Goal: Task Accomplishment & Management: Manage account settings

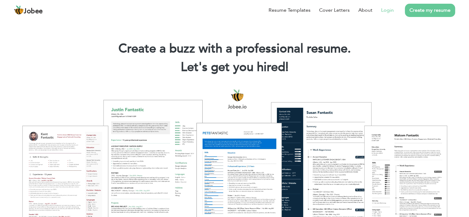
click at [386, 9] on link "Login" at bounding box center [387, 9] width 13 height 7
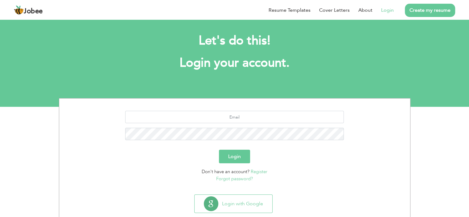
scroll to position [17, 0]
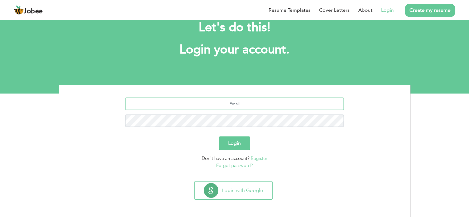
click at [247, 100] on input "text" at bounding box center [234, 104] width 219 height 12
type input "mohsinkabir18@gmail.com"
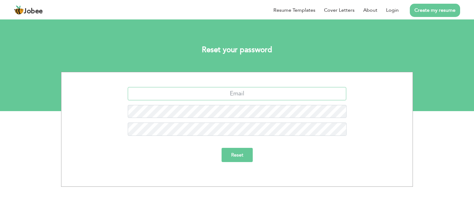
click at [249, 95] on input "text" at bounding box center [237, 93] width 219 height 13
type input "mohsinkabir18@gmail.com"
click at [244, 151] on input "Reset" at bounding box center [237, 155] width 31 height 14
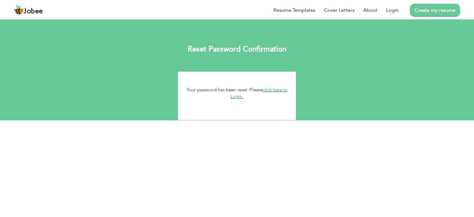
click at [235, 96] on link "click here to Login." at bounding box center [259, 93] width 57 height 13
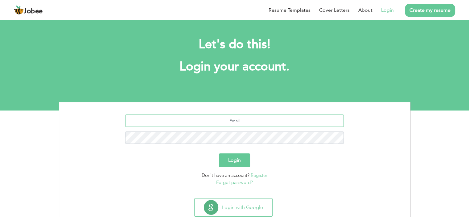
click at [231, 117] on input "text" at bounding box center [234, 120] width 219 height 12
type input "mohsinkabir18@gmail.com"
click at [242, 161] on button "Login" at bounding box center [234, 160] width 31 height 14
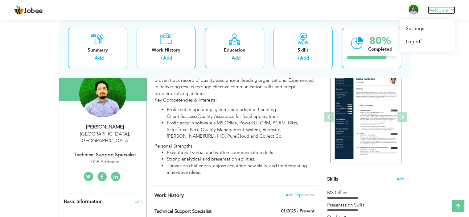
click at [444, 11] on link "Welcome" at bounding box center [441, 9] width 27 height 7
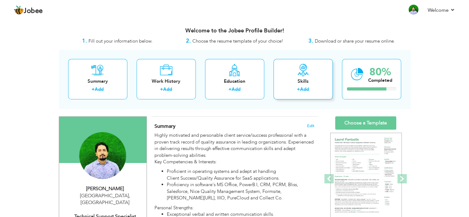
click at [295, 75] on div "Skills + Add" at bounding box center [303, 79] width 59 height 40
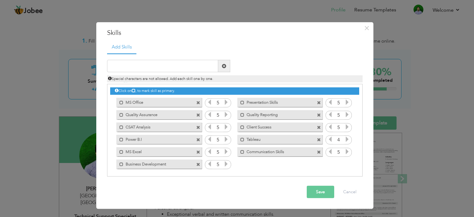
click at [319, 139] on span at bounding box center [319, 140] width 4 height 4
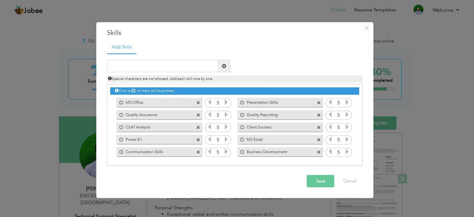
click at [322, 180] on button "Save" at bounding box center [320, 181] width 27 height 12
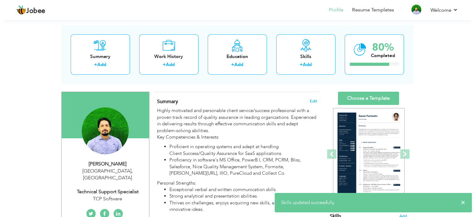
scroll to position [62, 0]
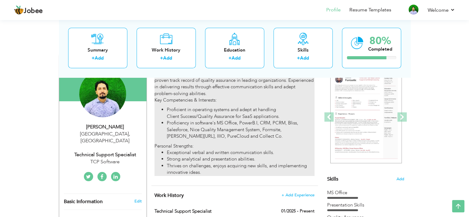
click at [226, 130] on li "Proficiency in software's MS Office, PowerB.I, CRM, PCRM, Bliss, Salesforce, Ni…" at bounding box center [241, 130] width 148 height 20
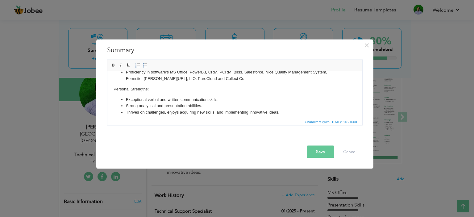
scroll to position [42, 0]
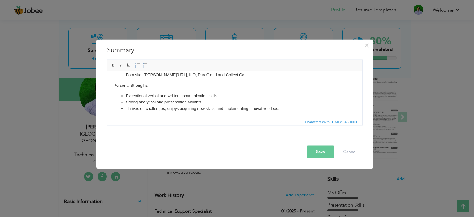
click at [315, 152] on button "Save" at bounding box center [320, 151] width 27 height 12
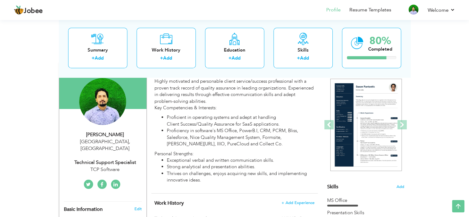
scroll to position [43, 0]
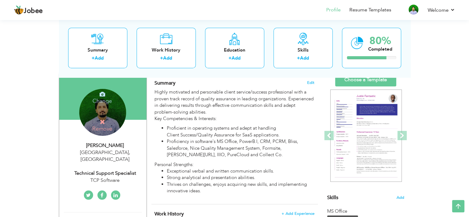
click at [105, 101] on h4 "Change" at bounding box center [102, 96] width 44 height 15
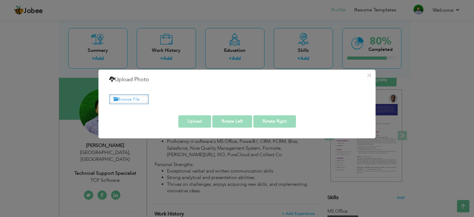
click at [133, 102] on label "Browse File ..." at bounding box center [128, 99] width 39 height 10
click at [0, 0] on input "Browse File ..." at bounding box center [0, 0] width 0 height 0
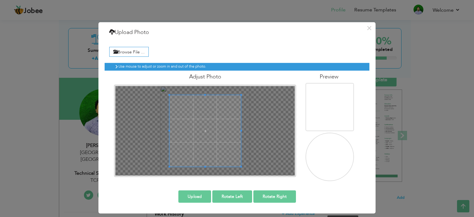
click at [332, 158] on img at bounding box center [330, 157] width 60 height 60
click at [190, 199] on button "Upload" at bounding box center [194, 196] width 33 height 12
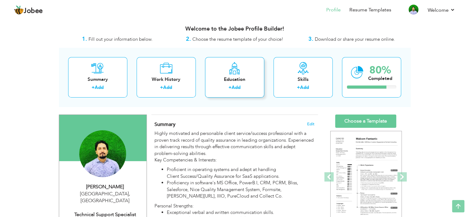
scroll to position [0, 0]
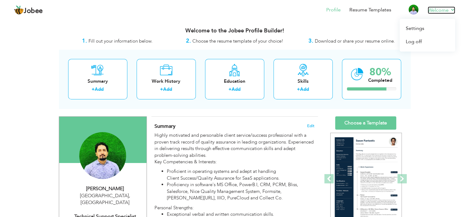
click at [434, 12] on link "Welcome" at bounding box center [441, 9] width 27 height 7
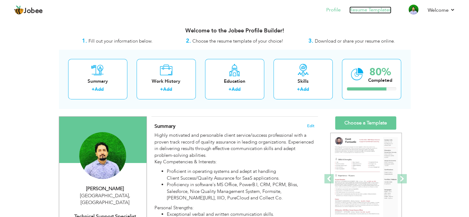
click at [372, 11] on link "Resume Templates" at bounding box center [371, 9] width 42 height 7
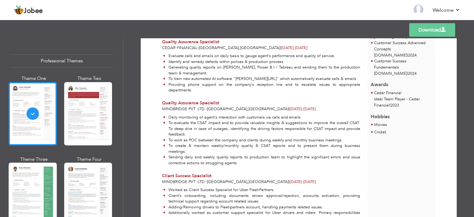
scroll to position [314, 0]
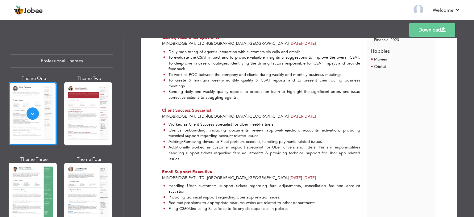
click at [94, 118] on div at bounding box center [88, 113] width 48 height 63
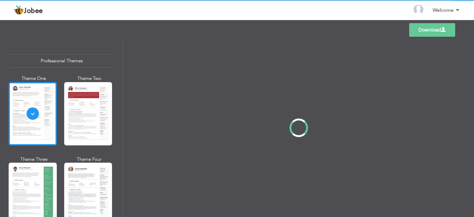
scroll to position [0, 0]
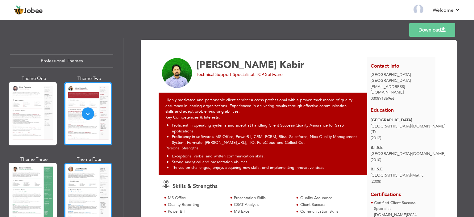
click at [100, 178] on div at bounding box center [88, 194] width 48 height 63
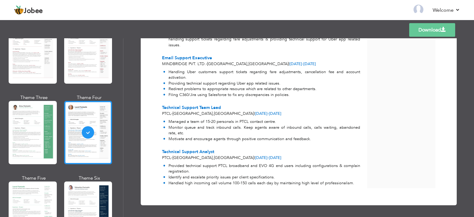
scroll to position [123, 0]
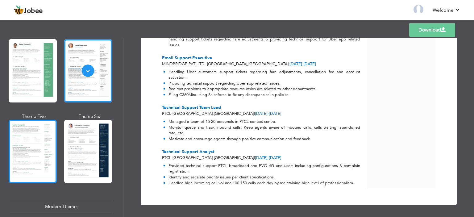
click at [38, 145] on div at bounding box center [33, 151] width 48 height 63
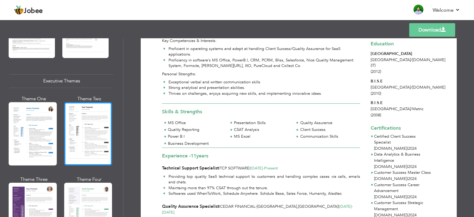
scroll to position [463, 0]
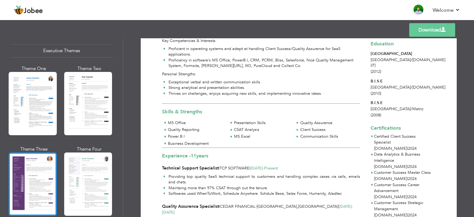
click at [29, 176] on div at bounding box center [33, 183] width 48 height 63
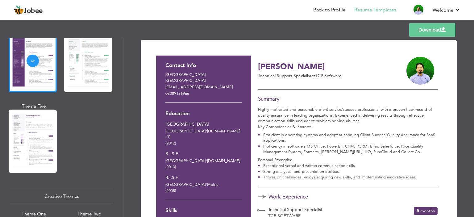
scroll to position [555, 0]
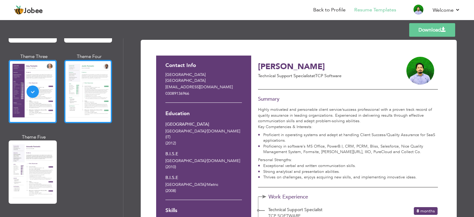
click at [77, 105] on div at bounding box center [88, 91] width 48 height 63
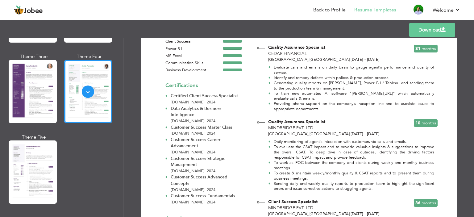
scroll to position [370, 0]
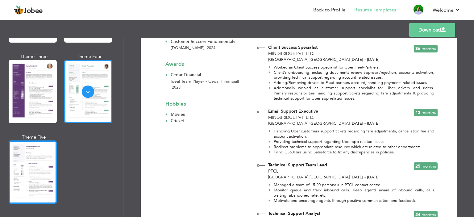
click at [23, 172] on div at bounding box center [33, 171] width 48 height 63
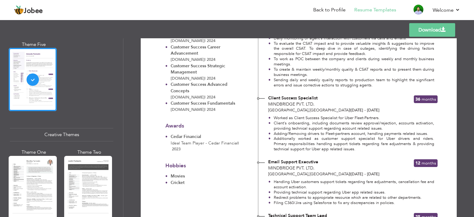
scroll to position [0, 0]
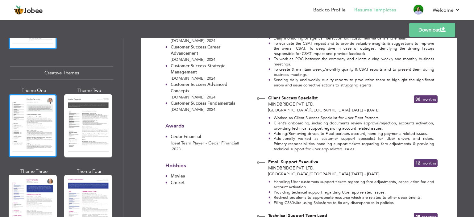
click at [29, 123] on div at bounding box center [33, 125] width 48 height 63
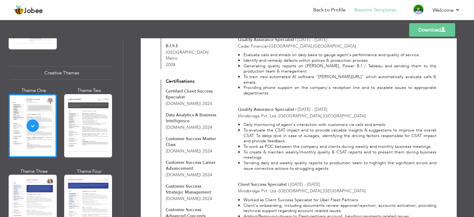
scroll to position [216, 0]
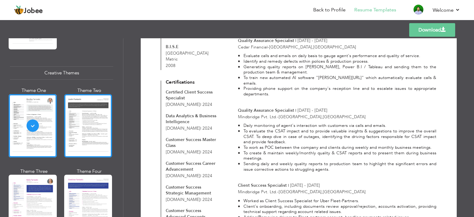
click at [101, 132] on div at bounding box center [88, 125] width 48 height 63
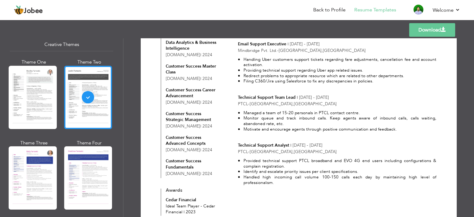
scroll to position [771, 0]
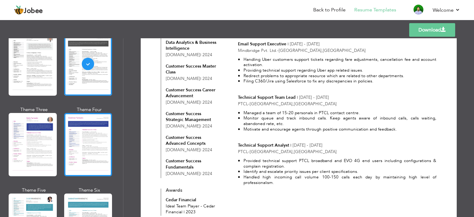
click at [84, 140] on div at bounding box center [88, 144] width 48 height 63
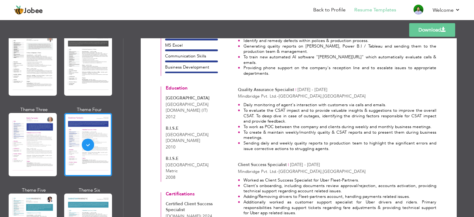
scroll to position [309, 0]
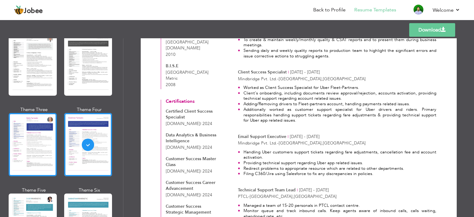
click at [11, 142] on div at bounding box center [33, 144] width 48 height 63
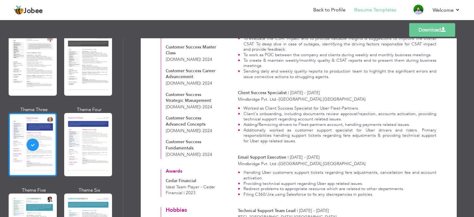
scroll to position [864, 0]
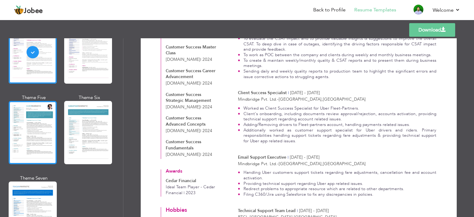
click at [30, 128] on div at bounding box center [33, 132] width 48 height 63
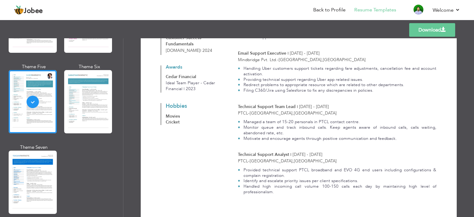
scroll to position [423, 0]
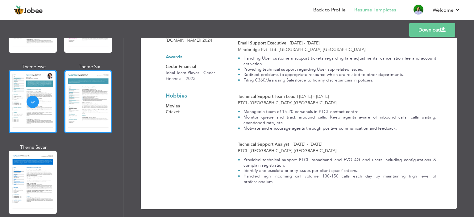
click at [94, 109] on div at bounding box center [88, 101] width 48 height 63
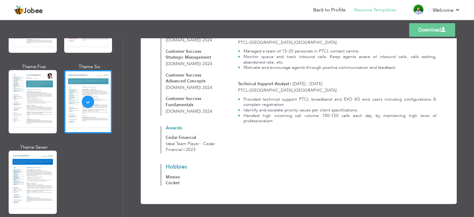
scroll to position [500, 0]
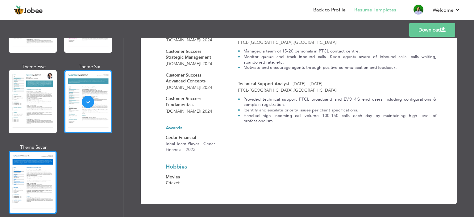
click at [42, 151] on div at bounding box center [33, 182] width 48 height 63
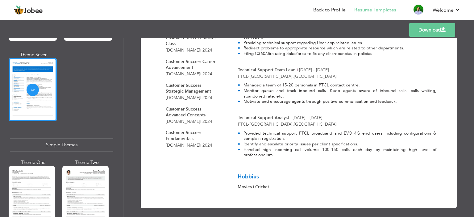
scroll to position [1080, 0]
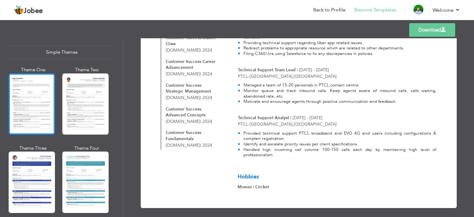
click at [36, 99] on div at bounding box center [32, 103] width 46 height 61
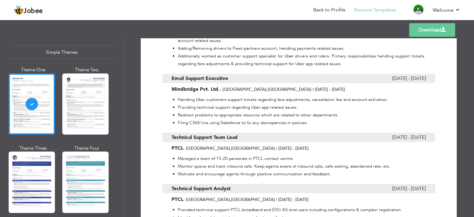
scroll to position [469, 0]
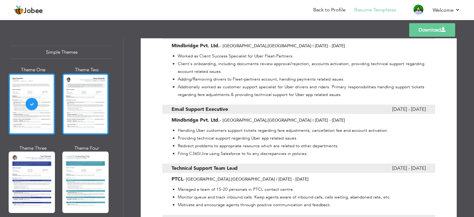
click at [75, 98] on div at bounding box center [85, 103] width 46 height 61
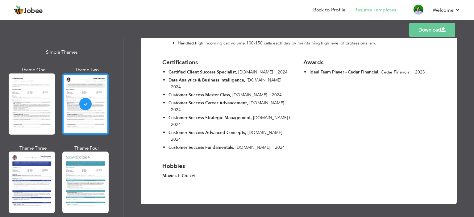
scroll to position [710, 0]
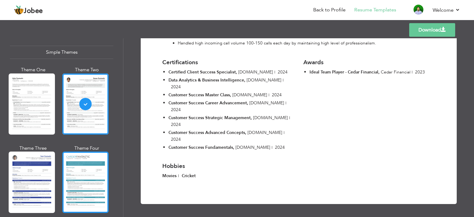
click at [87, 152] on div at bounding box center [85, 182] width 46 height 61
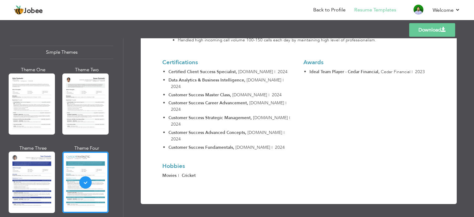
scroll to position [712, 0]
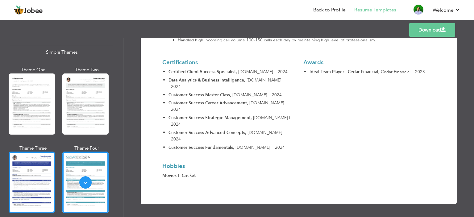
click at [23, 168] on div at bounding box center [32, 182] width 46 height 61
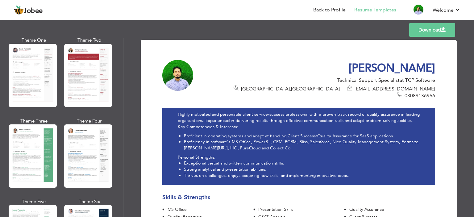
scroll to position [0, 0]
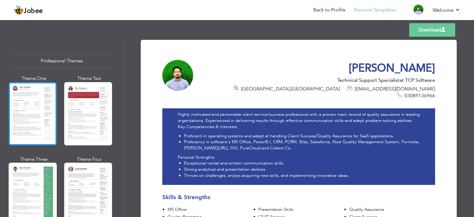
click at [39, 118] on div at bounding box center [33, 113] width 48 height 63
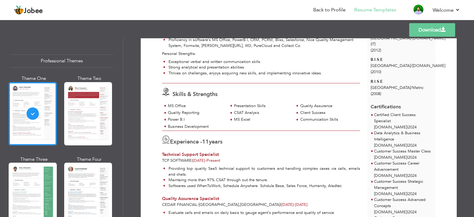
scroll to position [93, 0]
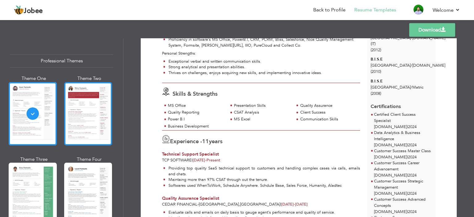
click at [101, 123] on div at bounding box center [88, 113] width 48 height 63
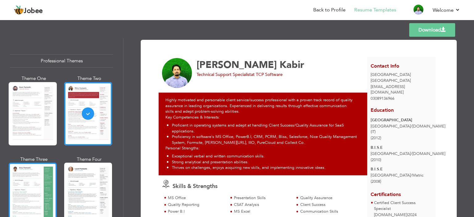
click at [43, 171] on div at bounding box center [33, 194] width 48 height 63
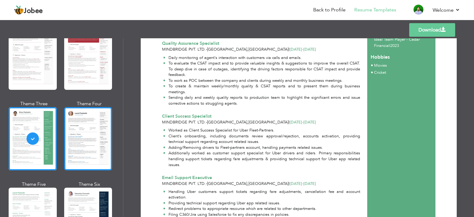
scroll to position [62, 0]
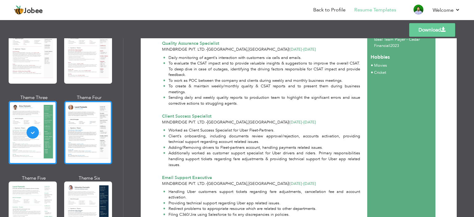
click at [98, 129] on div at bounding box center [88, 132] width 48 height 63
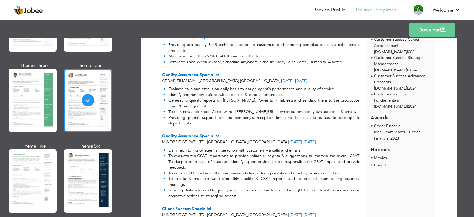
scroll to position [123, 0]
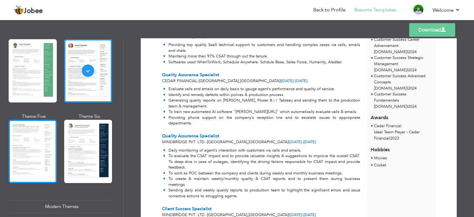
click at [23, 138] on div at bounding box center [33, 151] width 48 height 63
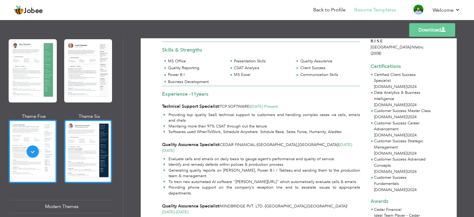
click at [98, 142] on div at bounding box center [88, 151] width 48 height 63
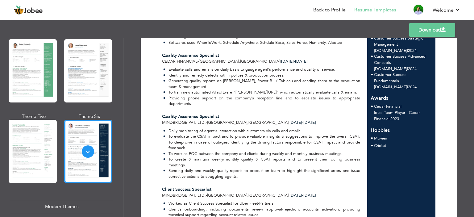
scroll to position [120, 0]
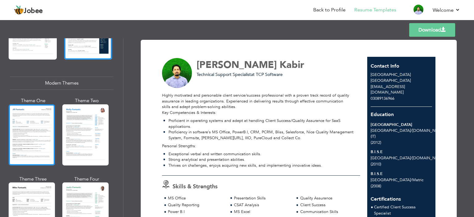
click at [34, 134] on div at bounding box center [32, 134] width 46 height 61
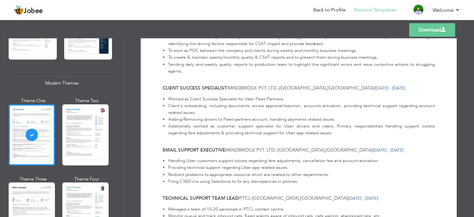
scroll to position [355, 0]
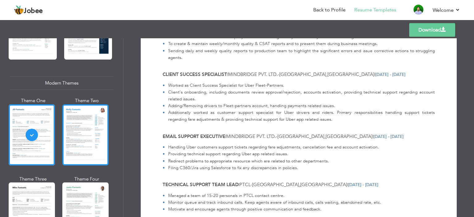
click at [104, 126] on div at bounding box center [85, 134] width 46 height 61
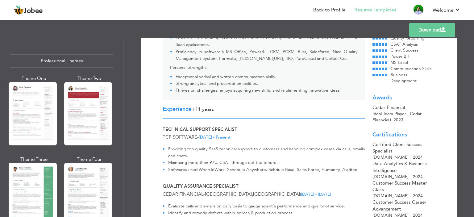
scroll to position [0, 0]
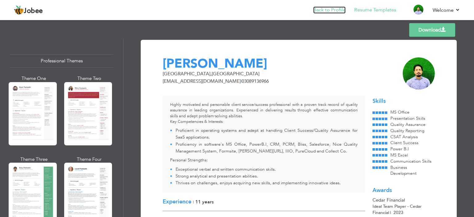
click at [332, 11] on link "Back to Profile" at bounding box center [329, 9] width 32 height 7
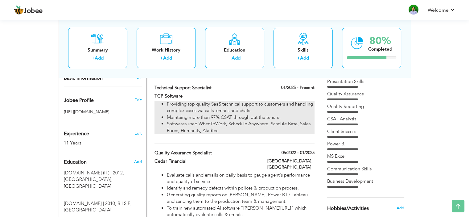
click at [221, 124] on li "Softwares used WhenToWork, Schedule Anywhere. Schdule Base, Sales Force, Humani…" at bounding box center [241, 127] width 148 height 13
type input "Technical Support Specialist"
type input "TCP Software"
type input "01/2025"
checkbox input "true"
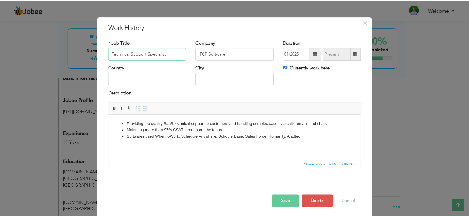
scroll to position [7, 0]
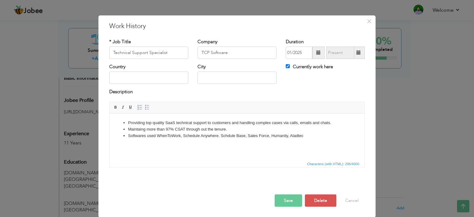
click at [228, 127] on li "Maintaing more than 97% CSAT through out the tenure." at bounding box center [237, 129] width 218 height 6
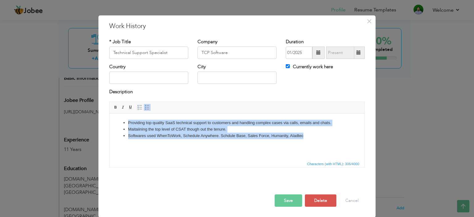
drag, startPoint x: 310, startPoint y: 138, endPoint x: 91, endPoint y: 121, distance: 219.5
click at [110, 121] on html "Providing top quality SaaS technical support to customers and handling complex …" at bounding box center [237, 128] width 255 height 31
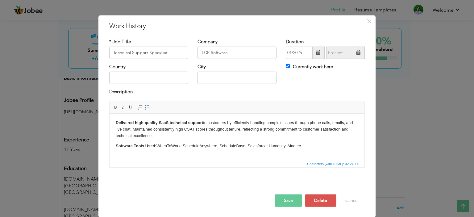
drag, startPoint x: 291, startPoint y: 201, endPoint x: 295, endPoint y: 206, distance: 6.2
click at [291, 201] on button "Save" at bounding box center [288, 200] width 27 height 12
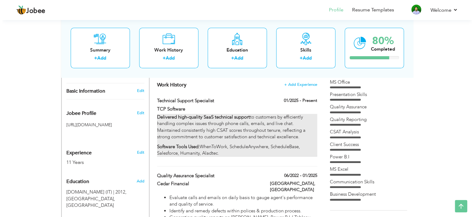
scroll to position [146, 0]
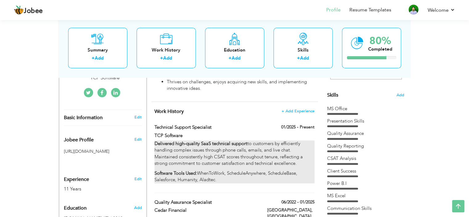
click at [249, 156] on p "Delivered high-quality SaaS technical support to customers by efficiently handl…" at bounding box center [235, 153] width 160 height 27
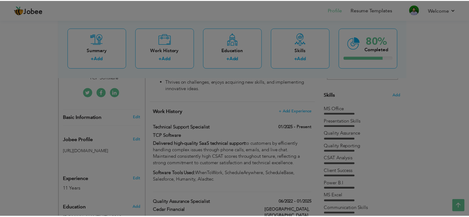
scroll to position [0, 0]
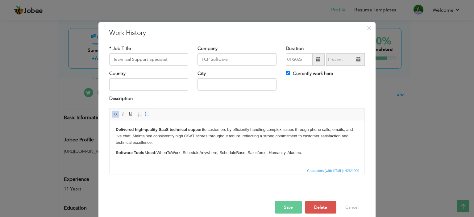
drag, startPoint x: 301, startPoint y: 151, endPoint x: 214, endPoint y: 250, distance: 131.2
click at [110, 130] on html "Delivered high-quality SaaS technical support to customers by efficiently handl…" at bounding box center [237, 141] width 255 height 42
click at [113, 113] on span at bounding box center [115, 114] width 5 height 5
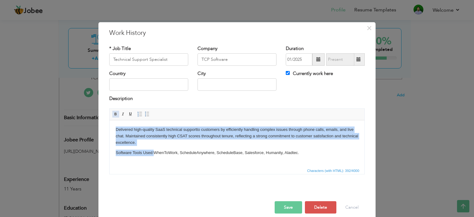
click at [113, 113] on span at bounding box center [115, 114] width 5 height 5
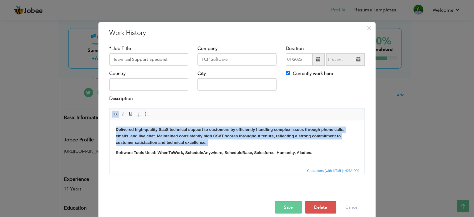
click at [113, 113] on span at bounding box center [115, 114] width 5 height 5
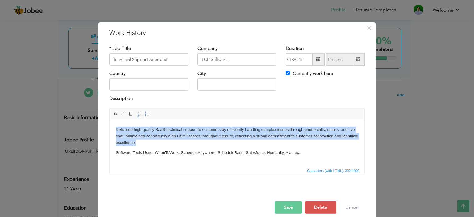
click at [155, 147] on body "Delivered high-quality SaaS technical support to customers by efficiently handl…" at bounding box center [237, 141] width 243 height 30
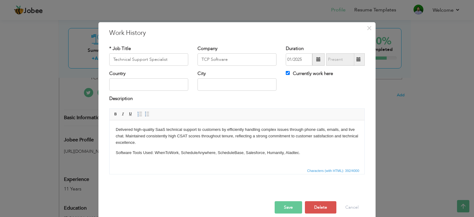
click at [279, 206] on button "Save" at bounding box center [288, 207] width 27 height 12
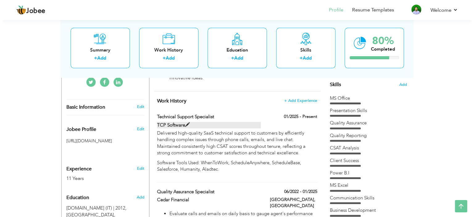
scroll to position [146, 0]
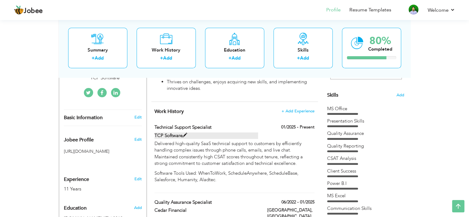
click at [210, 133] on label "TCP Software" at bounding box center [207, 135] width 104 height 6
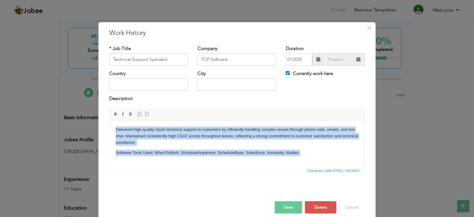
drag, startPoint x: 218, startPoint y: 144, endPoint x: 109, endPoint y: 121, distance: 111.9
click at [110, 121] on html "Delivered high-quality SaaS technical support to customers by efficiently handl…" at bounding box center [237, 141] width 255 height 42
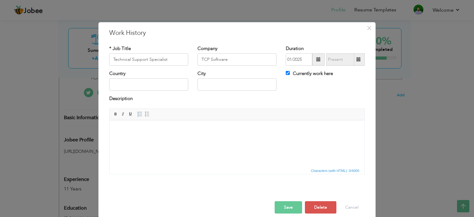
click at [130, 131] on p at bounding box center [237, 129] width 243 height 6
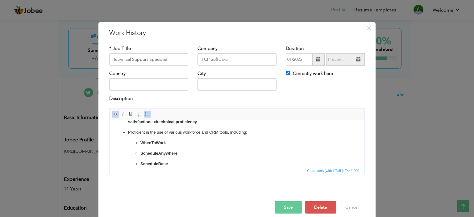
scroll to position [0, 0]
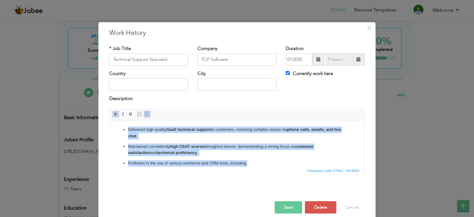
drag, startPoint x: 255, startPoint y: 165, endPoint x: 118, endPoint y: 126, distance: 141.9
click at [118, 126] on html "Delivered high-quality SaaS technical support to customers, resolving complex i…" at bounding box center [237, 177] width 255 height 115
click at [114, 113] on span at bounding box center [115, 114] width 5 height 5
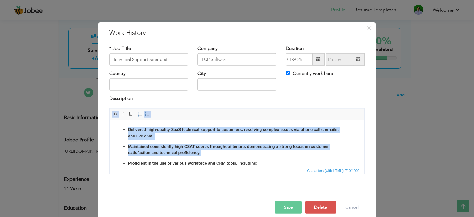
click at [114, 113] on span at bounding box center [115, 114] width 5 height 5
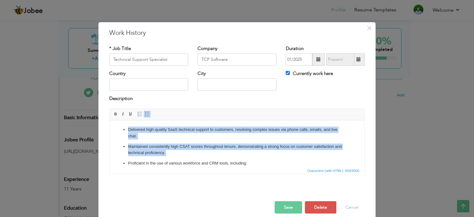
click at [173, 143] on p "Maintained consistently high CSAT scores throughout tenure, demonstrating a str…" at bounding box center [237, 149] width 218 height 13
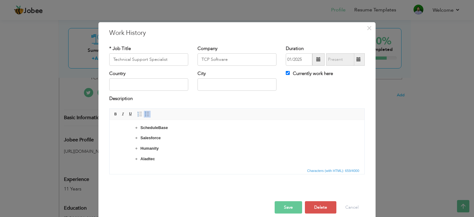
scroll to position [69, 0]
click at [286, 208] on button "Save" at bounding box center [288, 207] width 27 height 12
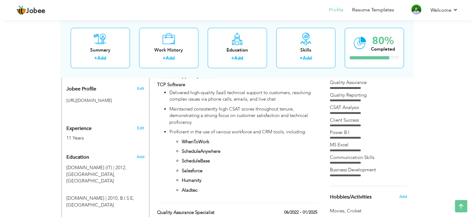
scroll to position [207, 0]
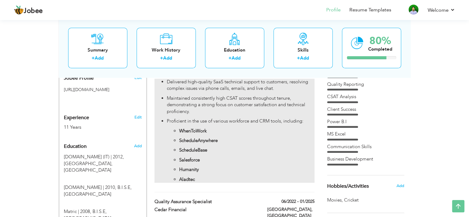
click at [223, 155] on ul "WhenToWork ScheduleAnywhere ScheduleBase Salesforce Humanity Aladtec" at bounding box center [241, 155] width 148 height 55
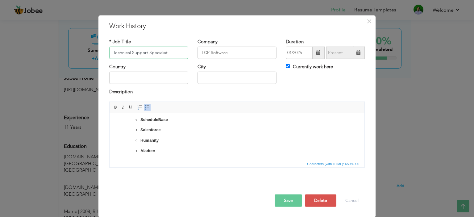
scroll to position [69, 0]
drag, startPoint x: 160, startPoint y: 153, endPoint x: 135, endPoint y: 139, distance: 28.0
click at [135, 139] on ul "WhenToWork ScheduleAnywhere ScheduleBase Salesforce Humanity Aladtec" at bounding box center [237, 124] width 218 height 59
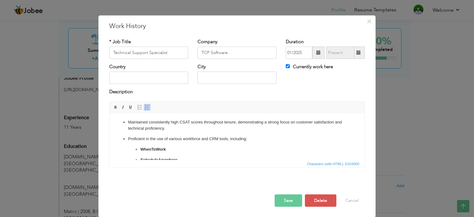
scroll to position [7, 0]
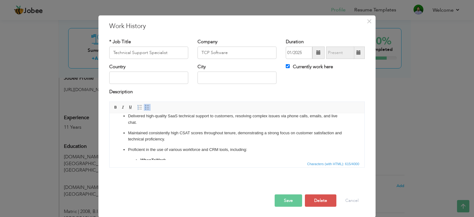
click at [251, 150] on p "Proficient in the use of various workforce and CRM tools, including:" at bounding box center [237, 149] width 218 height 6
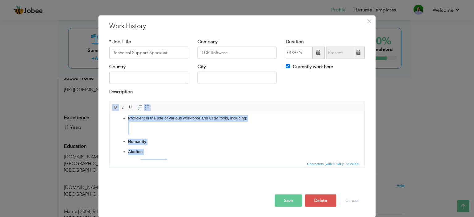
scroll to position [0, 0]
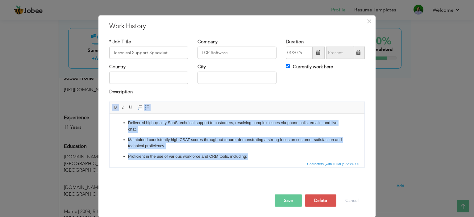
drag, startPoint x: 155, startPoint y: 149, endPoint x: 109, endPoint y: 94, distance: 72.3
click at [110, 113] on html "Delivered high-quality SaaS technical support to customers, resolving complex i…" at bounding box center [237, 187] width 255 height 149
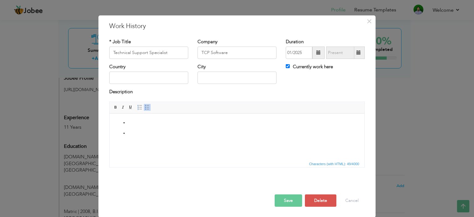
drag, startPoint x: 133, startPoint y: 134, endPoint x: 129, endPoint y: 133, distance: 3.8
click at [129, 133] on html at bounding box center [237, 127] width 255 height 29
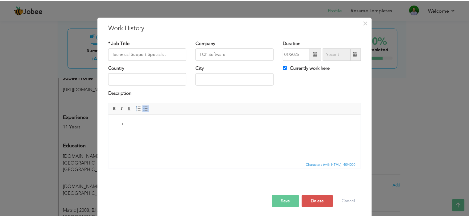
scroll to position [7, 0]
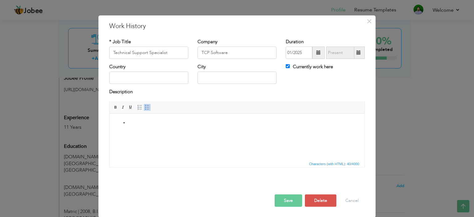
click at [120, 123] on ul "​​​​​​​" at bounding box center [237, 122] width 243 height 6
click at [356, 204] on button "Cancel" at bounding box center [352, 200] width 26 height 12
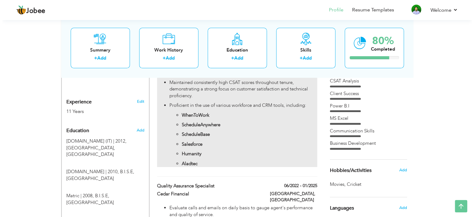
scroll to position [238, 0]
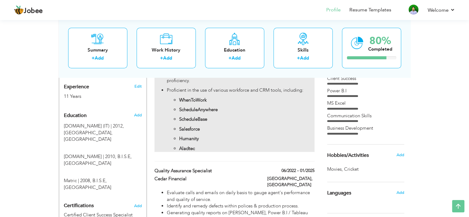
click at [205, 111] on strong "ScheduleAnywhere" at bounding box center [198, 109] width 39 height 6
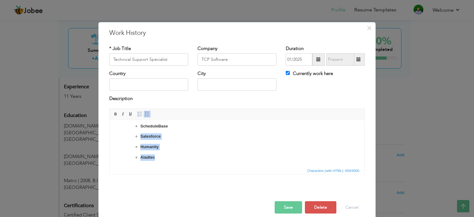
scroll to position [0, 0]
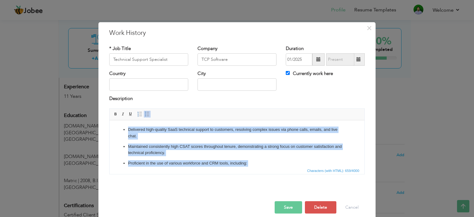
drag, startPoint x: 172, startPoint y: 160, endPoint x: 191, endPoint y: 195, distance: 39.5
click at [110, 120] on html "Delivered high-quality SaaS technical support to customers, resolving complex i…" at bounding box center [237, 177] width 255 height 115
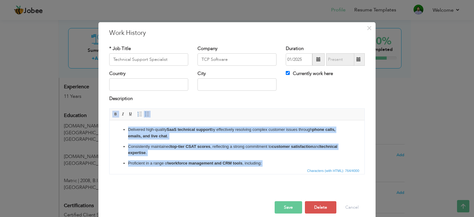
drag, startPoint x: 175, startPoint y: 160, endPoint x: 206, endPoint y: 204, distance: 53.3
click at [110, 120] on html "Delivered high-quality SaaS technical support by effectively resolving complex …" at bounding box center [237, 177] width 255 height 115
click at [113, 114] on span at bounding box center [115, 114] width 5 height 5
click at [177, 152] on p "Consistently maintained top-tier CSAT scores, reflecting a strong commitment to…" at bounding box center [237, 149] width 218 height 13
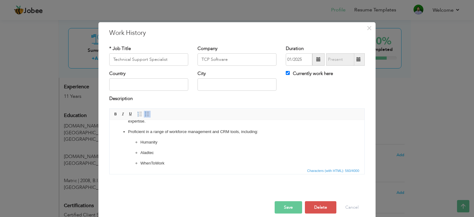
scroll to position [69, 0]
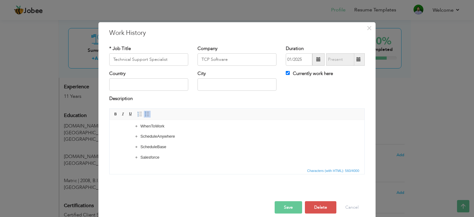
click at [282, 205] on button "Save" at bounding box center [288, 207] width 27 height 12
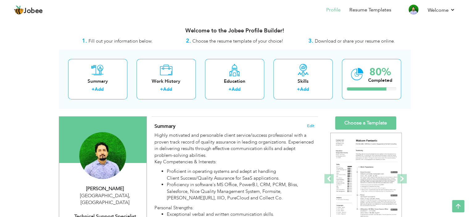
scroll to position [0, 0]
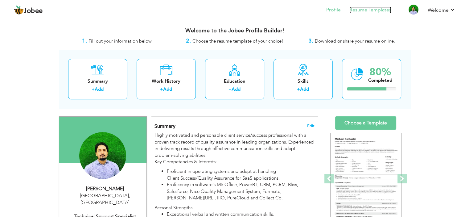
click at [365, 12] on link "Resume Templates" at bounding box center [371, 9] width 42 height 7
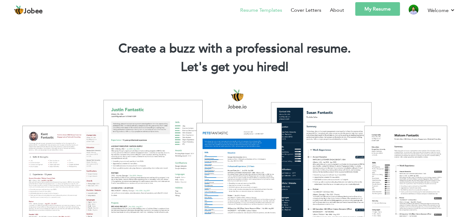
click at [271, 9] on link "Resume Templates" at bounding box center [261, 9] width 42 height 7
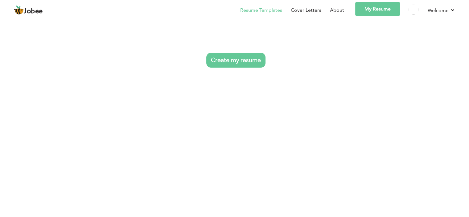
click at [240, 10] on link "Resume Templates" at bounding box center [261, 9] width 42 height 7
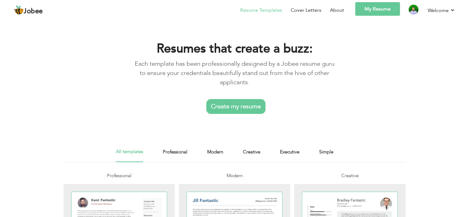
click at [376, 10] on link "My Resume" at bounding box center [377, 9] width 45 height 14
